Goal: Information Seeking & Learning: Learn about a topic

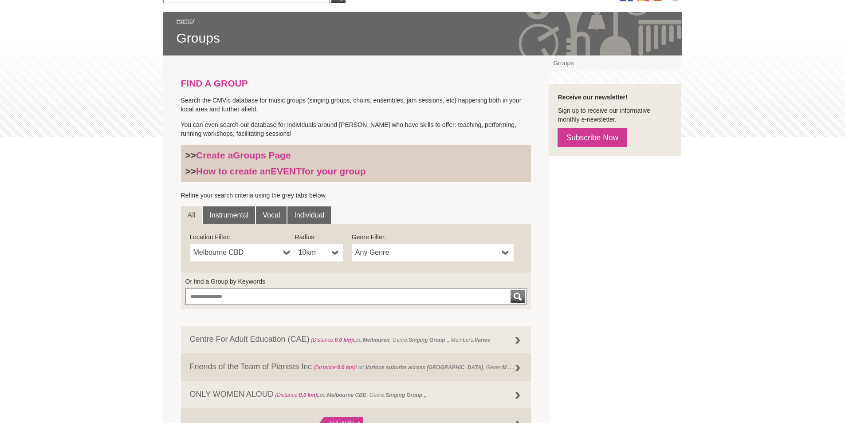
scroll to position [177, 0]
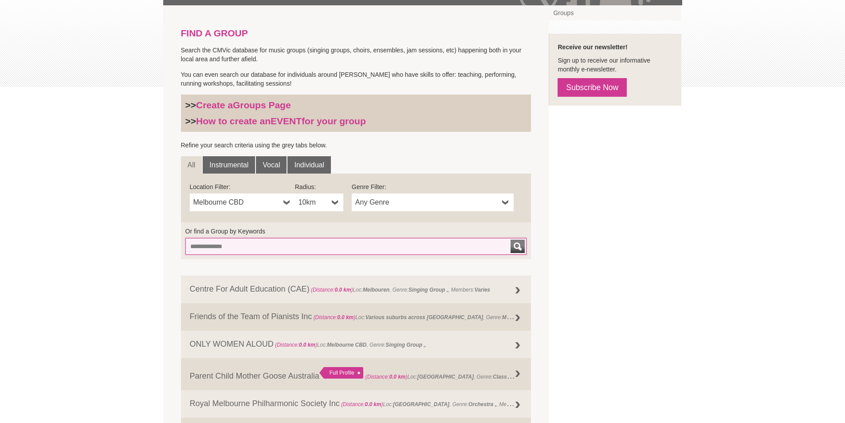
click at [229, 250] on input "Or find a Group by Keywords" at bounding box center [356, 246] width 342 height 17
click at [511, 240] on button "submit" at bounding box center [518, 246] width 14 height 13
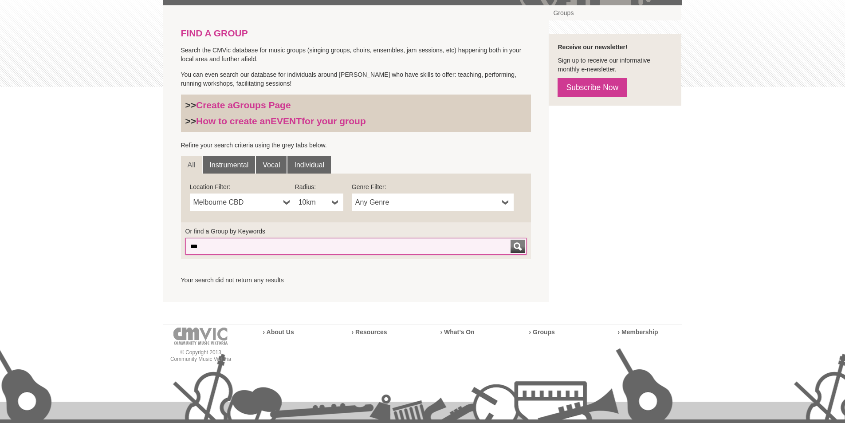
click at [231, 245] on input "***" at bounding box center [356, 246] width 342 height 17
type input "*"
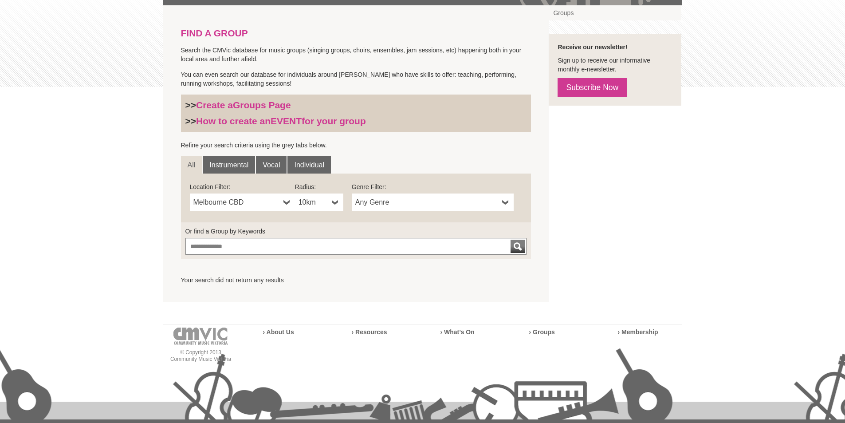
click at [612, 217] on div "FIND A GROUP Search the CMVic database for music groups (singing groups, choirs…" at bounding box center [422, 153] width 519 height 297
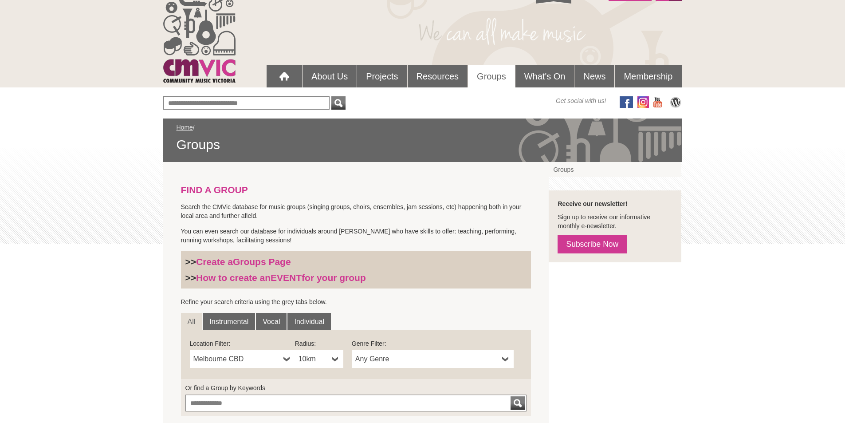
scroll to position [0, 0]
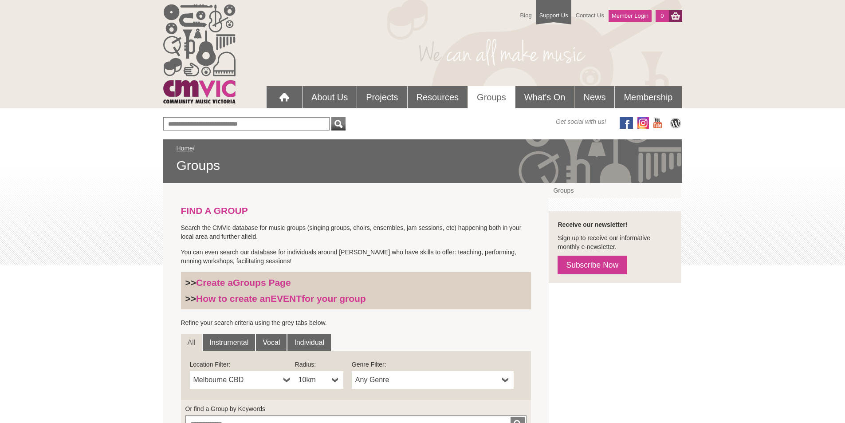
click at [487, 100] on link "Groups" at bounding box center [491, 97] width 47 height 22
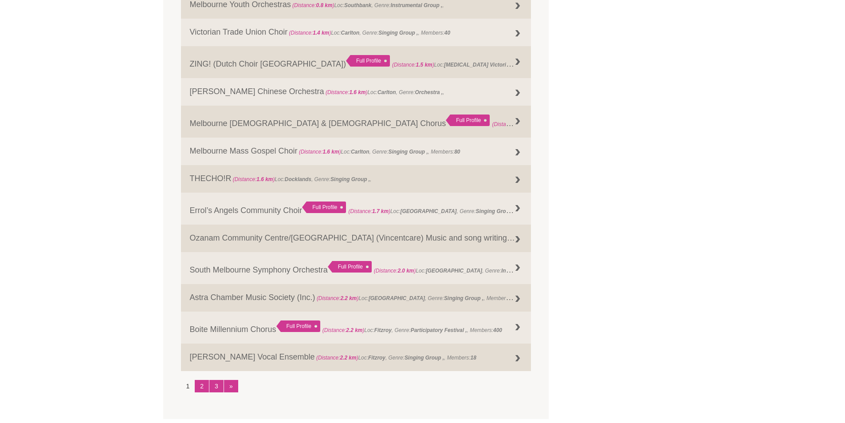
scroll to position [976, 0]
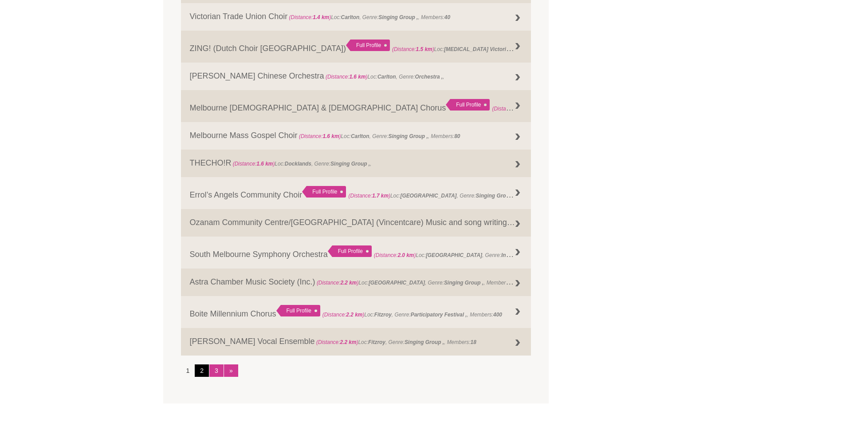
click at [201, 371] on link "2" at bounding box center [202, 370] width 14 height 12
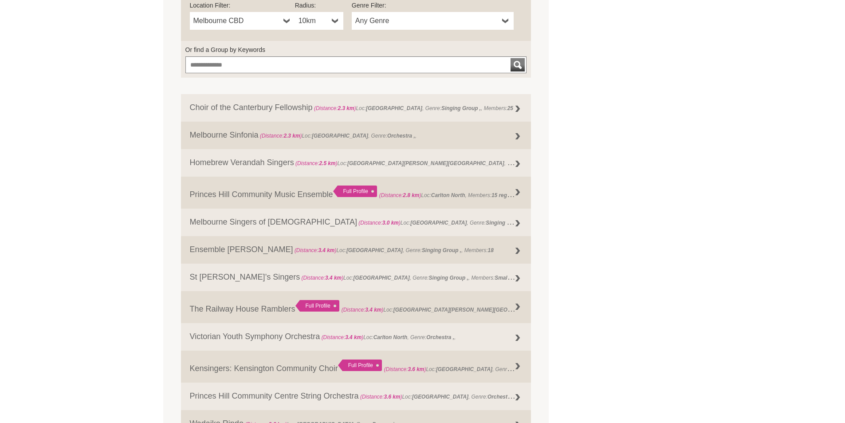
scroll to position [311, 0]
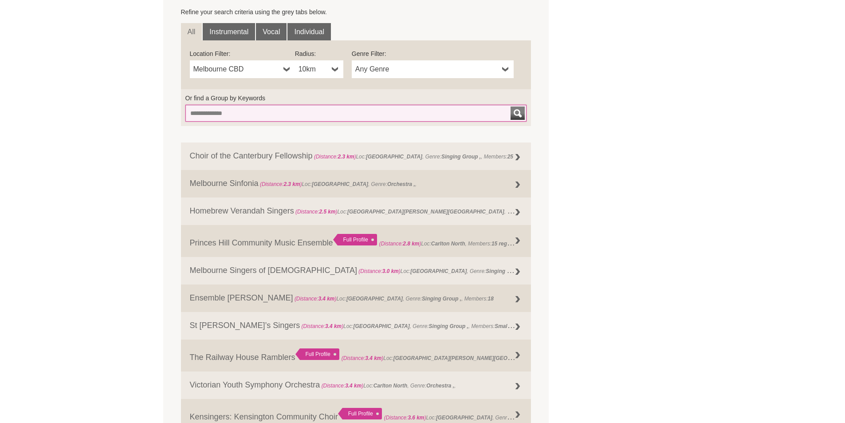
click at [396, 110] on input "Or find a Group by Keywords" at bounding box center [356, 113] width 342 height 17
click at [511, 106] on button "submit" at bounding box center [518, 112] width 14 height 13
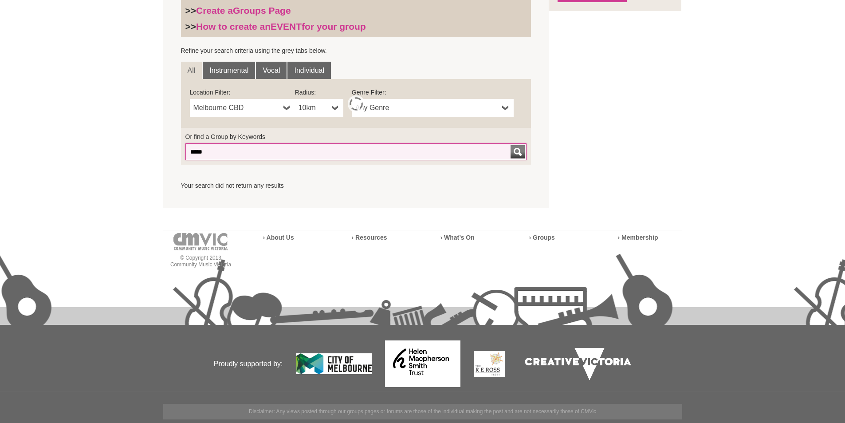
scroll to position [272, 0]
type input "*"
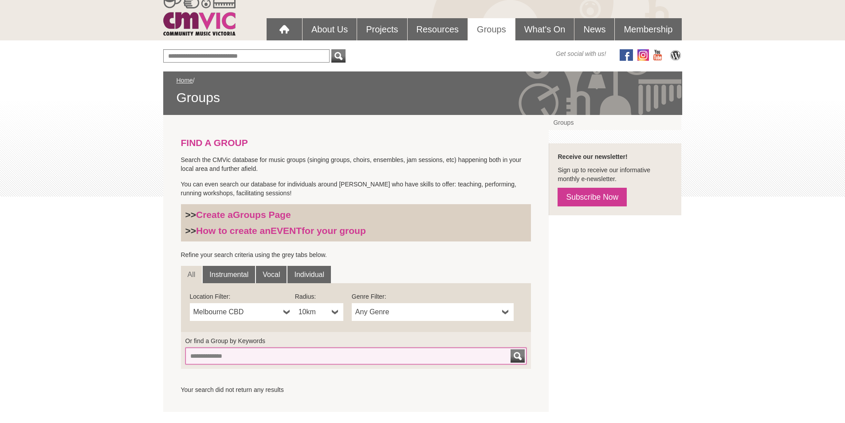
scroll to position [0, 0]
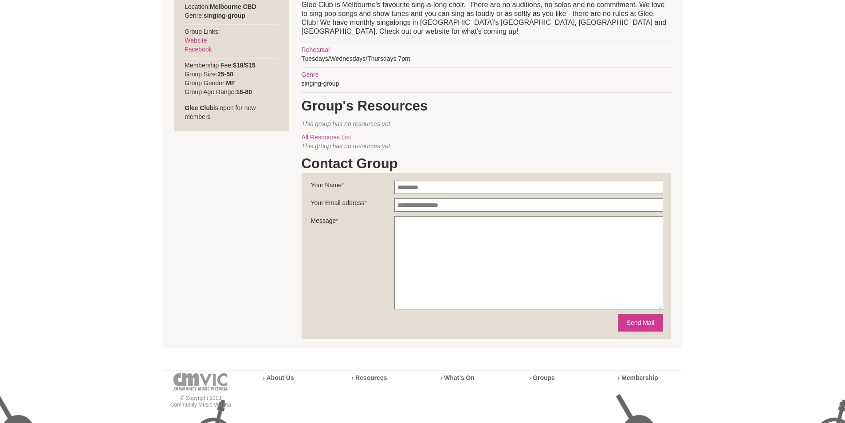
scroll to position [177, 0]
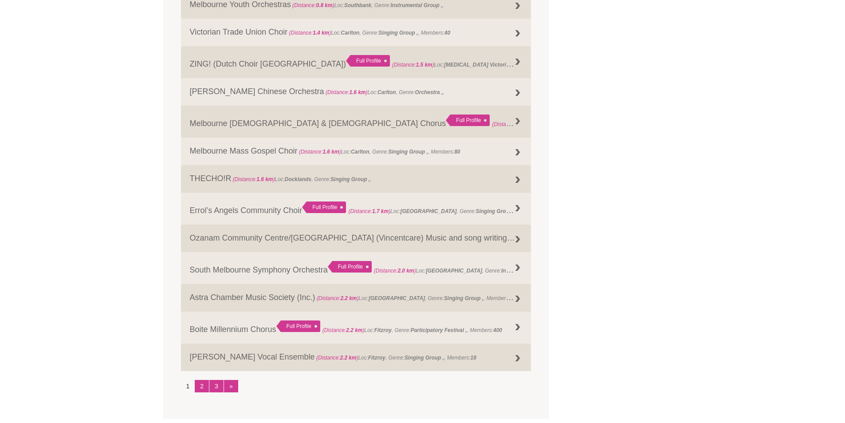
scroll to position [976, 0]
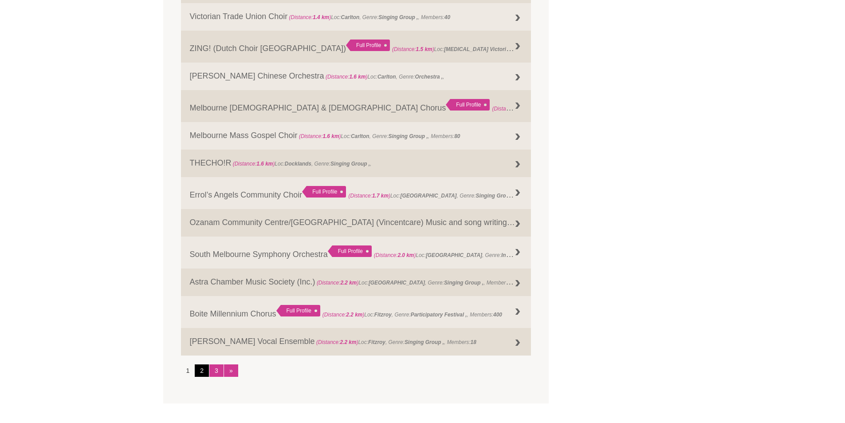
click at [205, 372] on link "2" at bounding box center [202, 370] width 14 height 12
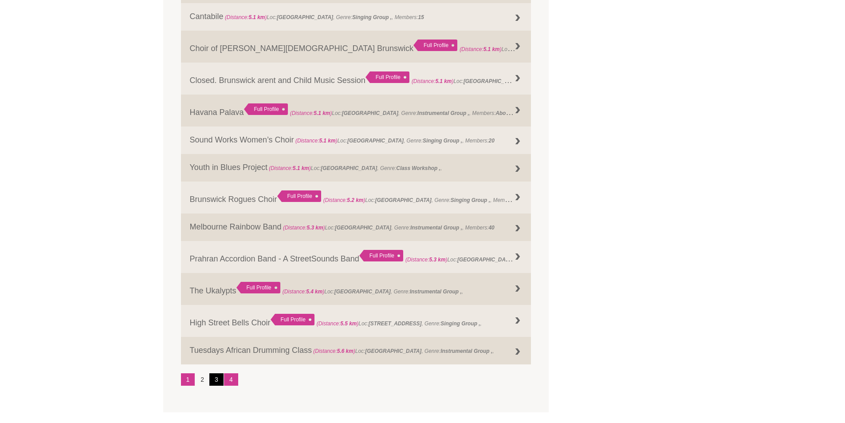
click at [214, 378] on link "3" at bounding box center [216, 379] width 14 height 12
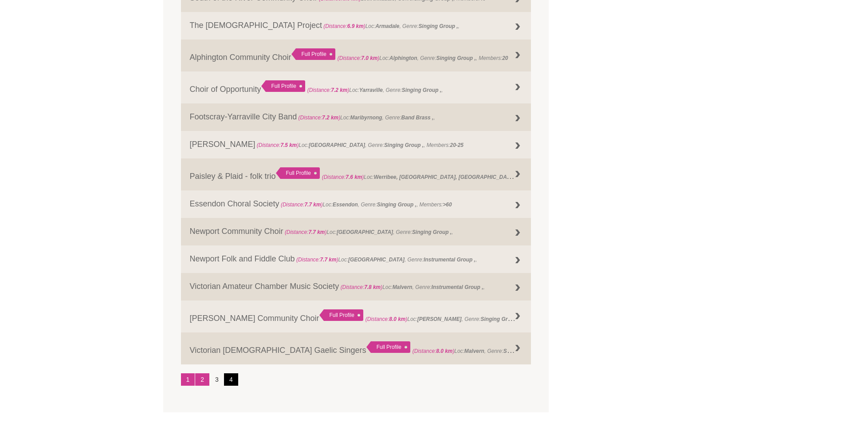
click at [229, 377] on link "4" at bounding box center [231, 379] width 14 height 12
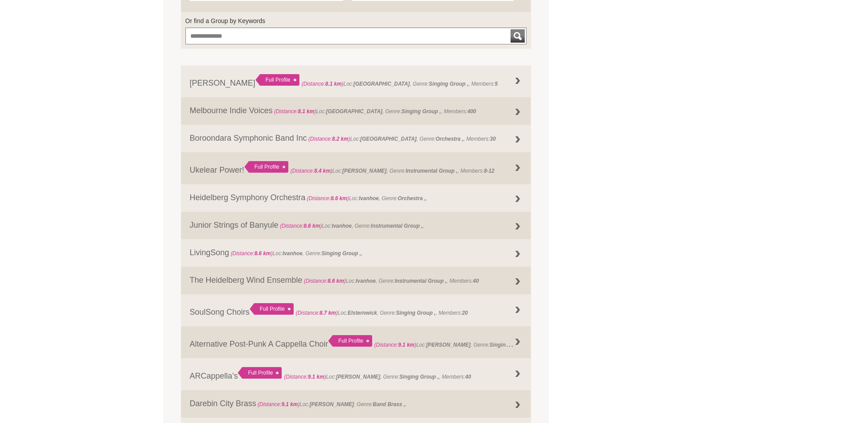
scroll to position [385, 0]
